Goal: Task Accomplishment & Management: Use online tool/utility

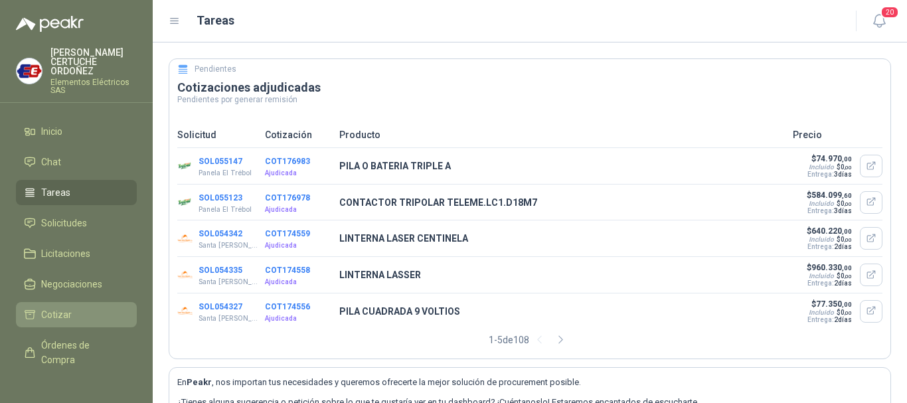
click at [53, 313] on span "Cotizar" at bounding box center [56, 314] width 31 height 15
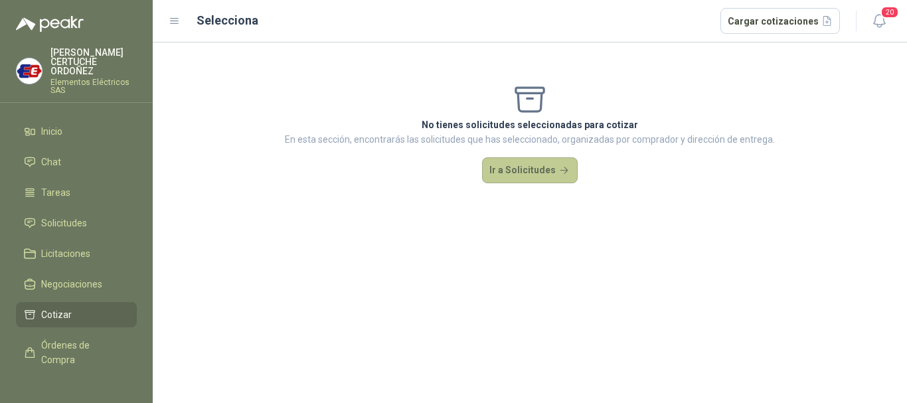
click at [554, 167] on button "Ir a Solicitudes" at bounding box center [530, 170] width 96 height 27
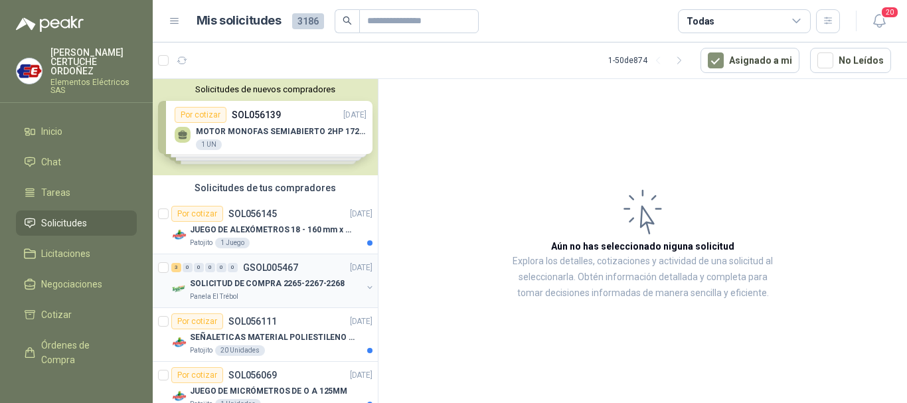
scroll to position [66, 0]
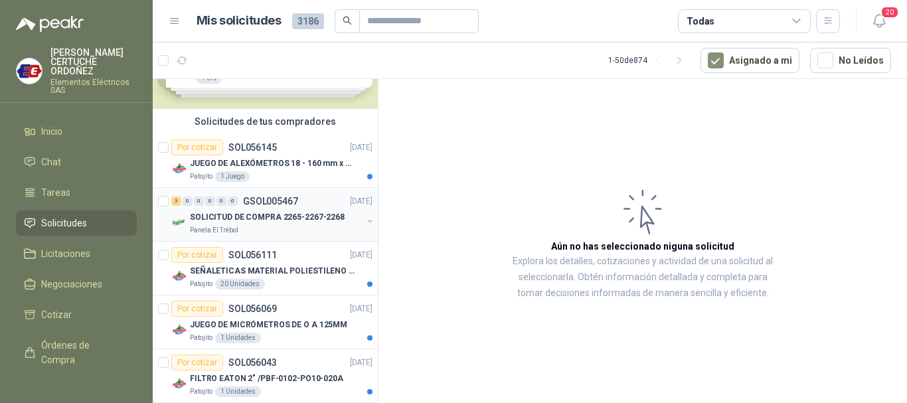
click at [177, 203] on div "3" at bounding box center [176, 201] width 10 height 9
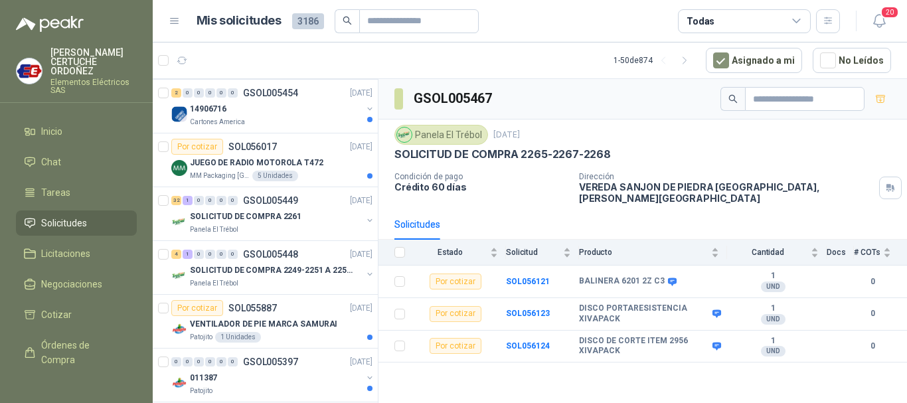
scroll to position [465, 0]
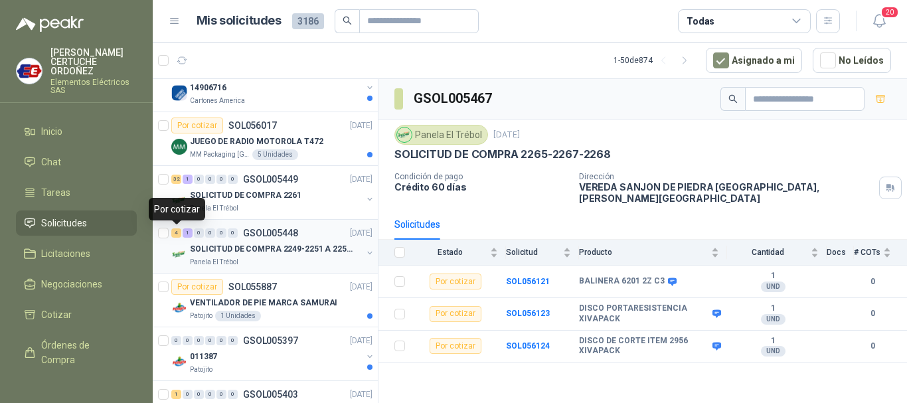
click at [178, 237] on div "4" at bounding box center [176, 232] width 10 height 9
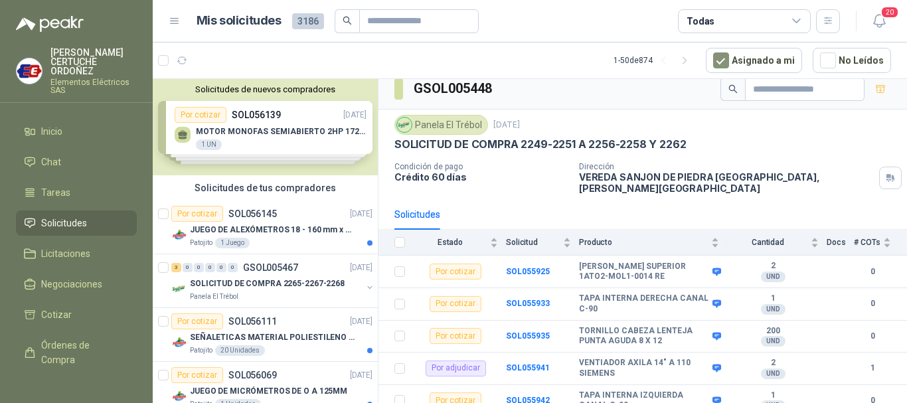
click at [263, 104] on div "Solicitudes de nuevos compradores Por cotizar SOL056139 [DATE] MOTOR MONOFAS SE…" at bounding box center [265, 127] width 225 height 96
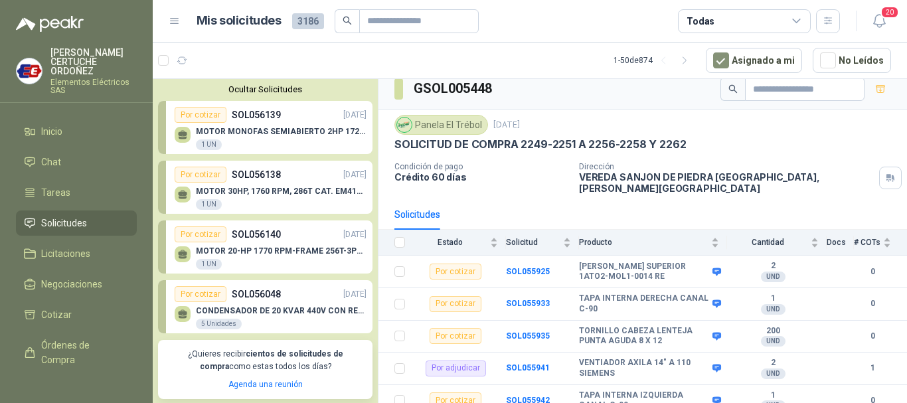
click at [291, 201] on div "MOTOR 30HP, 1760 RPM, 286T CAT. EM4104T 1 UN" at bounding box center [281, 199] width 171 height 24
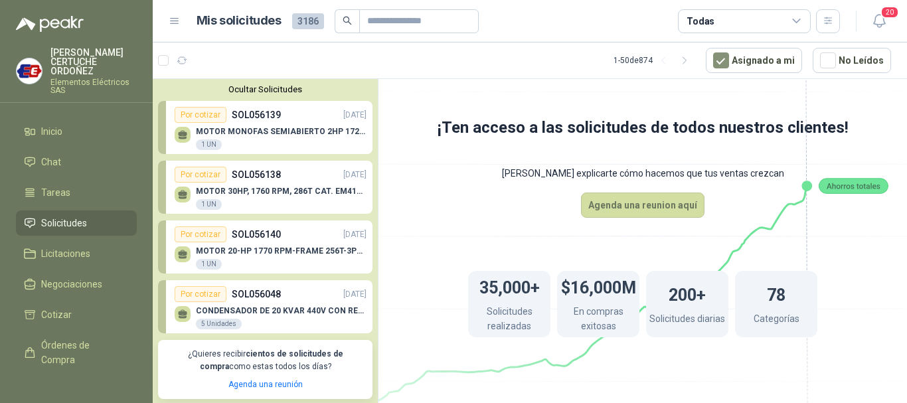
click at [252, 256] on p "MOTOR 20-HP 1770 RPM-FRAME 256T-3PH-60HZ" at bounding box center [281, 250] width 171 height 9
click at [275, 293] on p "SOL056048" at bounding box center [256, 294] width 49 height 15
